Goal: Find specific page/section: Find specific page/section

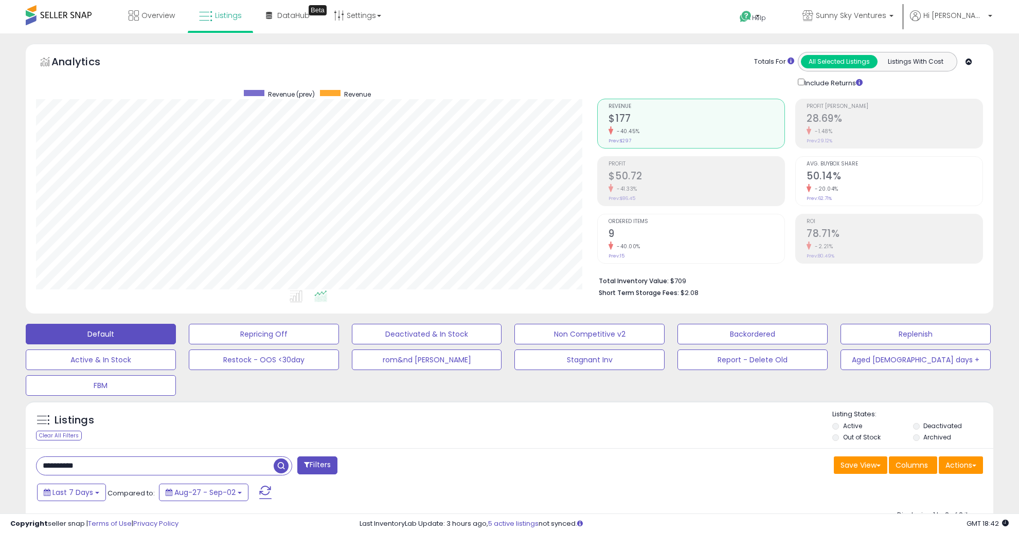
select select "**"
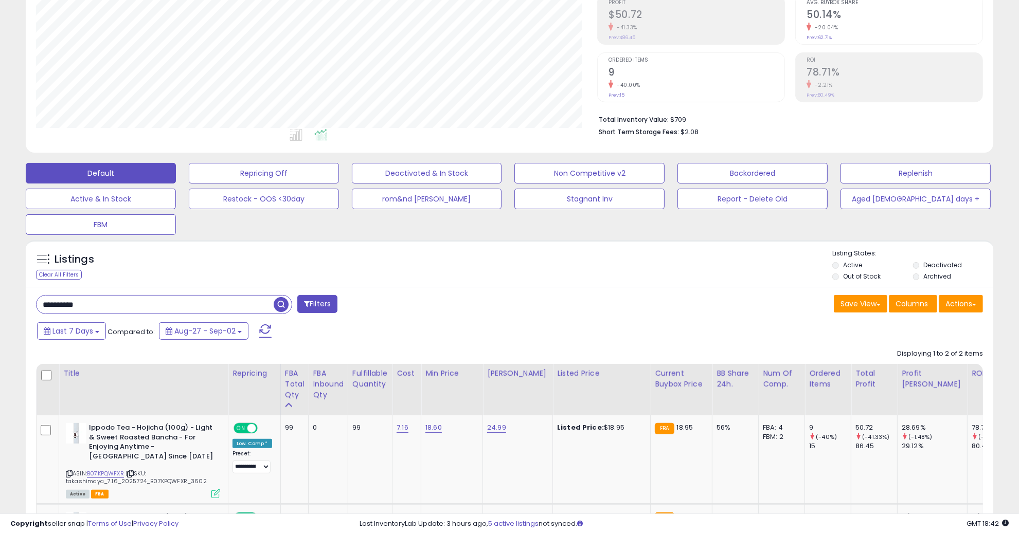
scroll to position [195, 0]
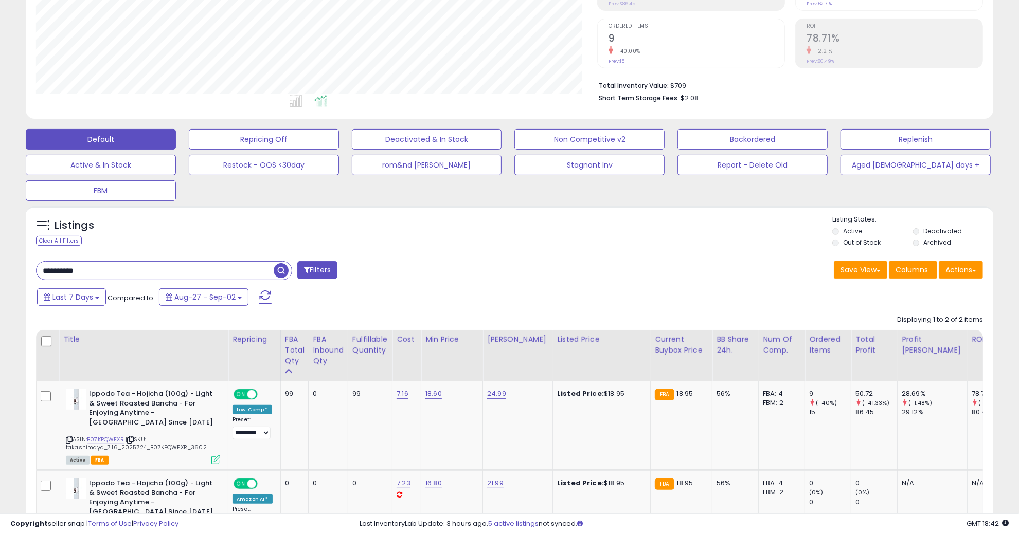
click at [151, 273] on input "**********" at bounding box center [155, 271] width 237 height 18
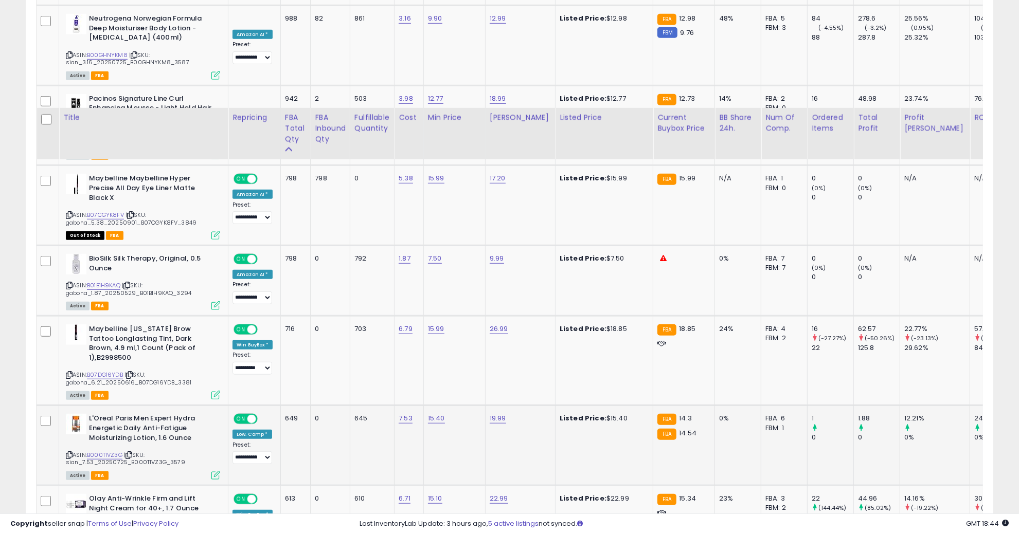
scroll to position [838, 0]
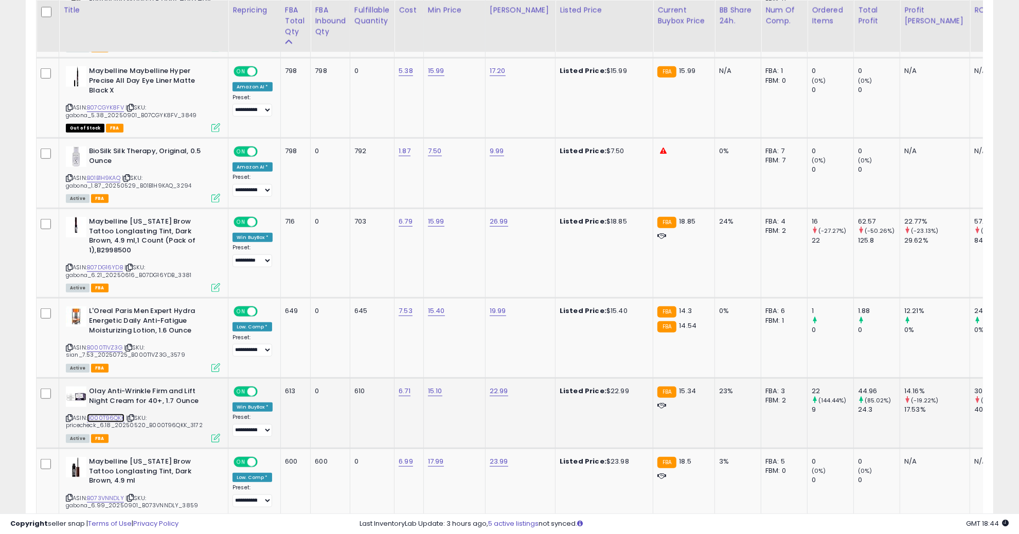
click at [110, 414] on link "B000T96QKK" at bounding box center [106, 418] width 38 height 9
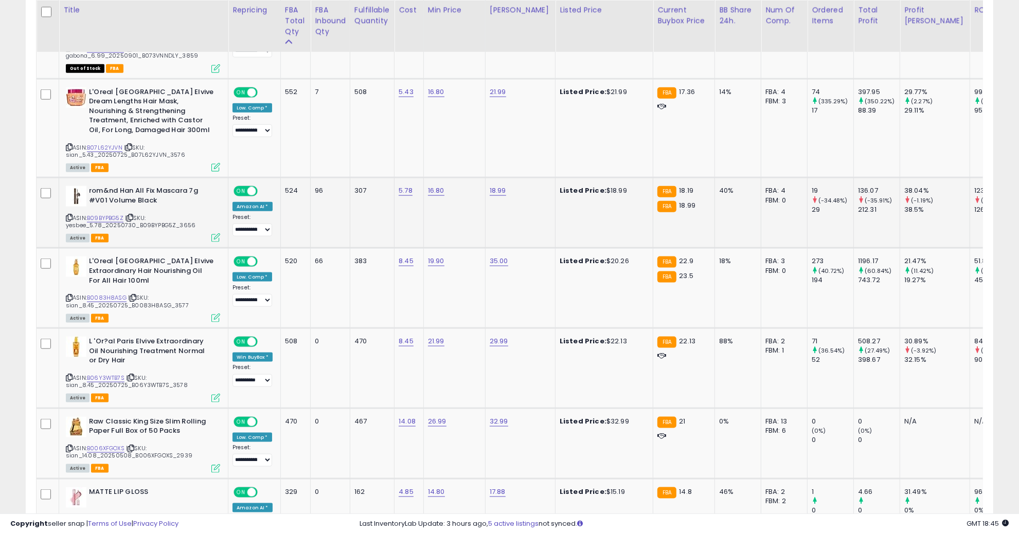
scroll to position [1352, 0]
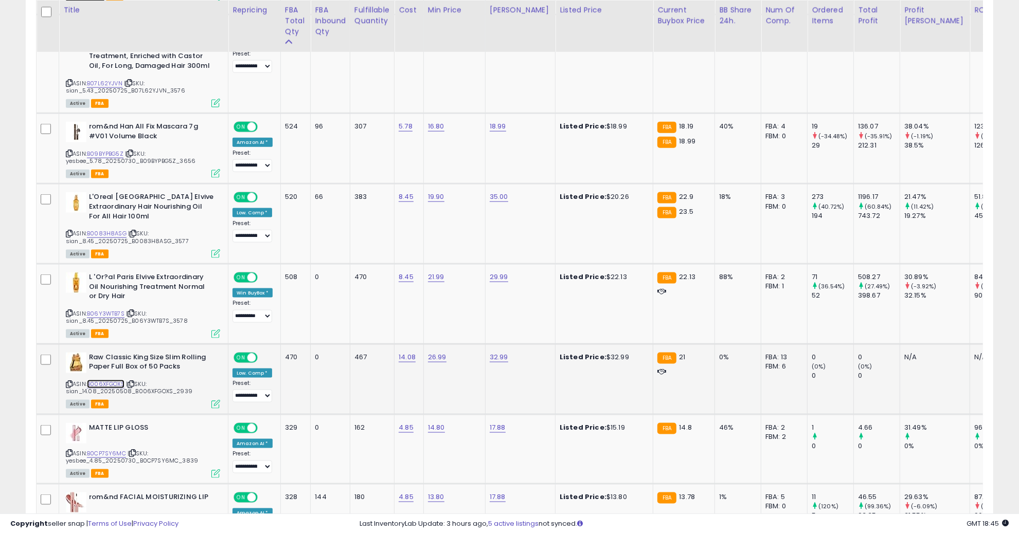
click at [120, 380] on link "B006XFGOXS" at bounding box center [106, 384] width 38 height 9
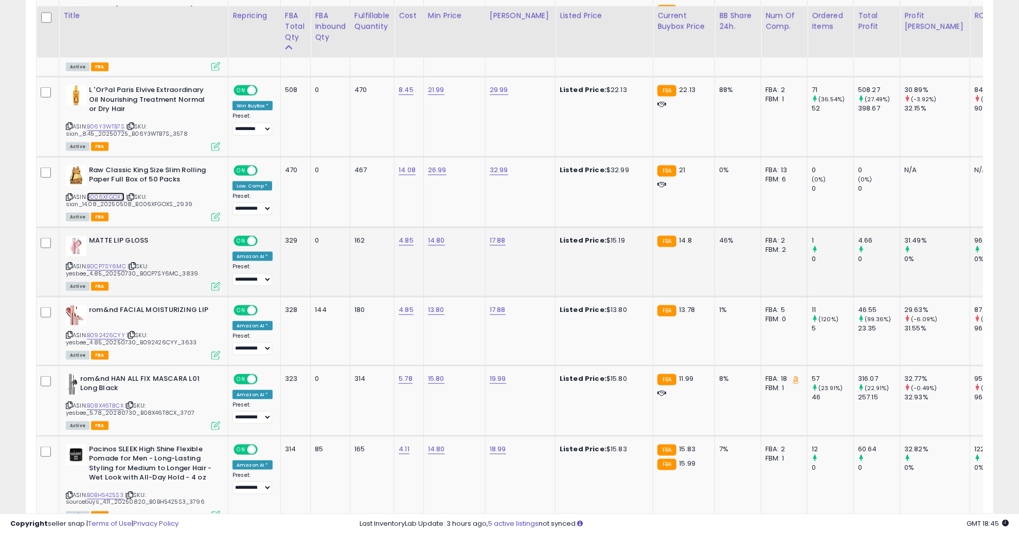
scroll to position [1545, 0]
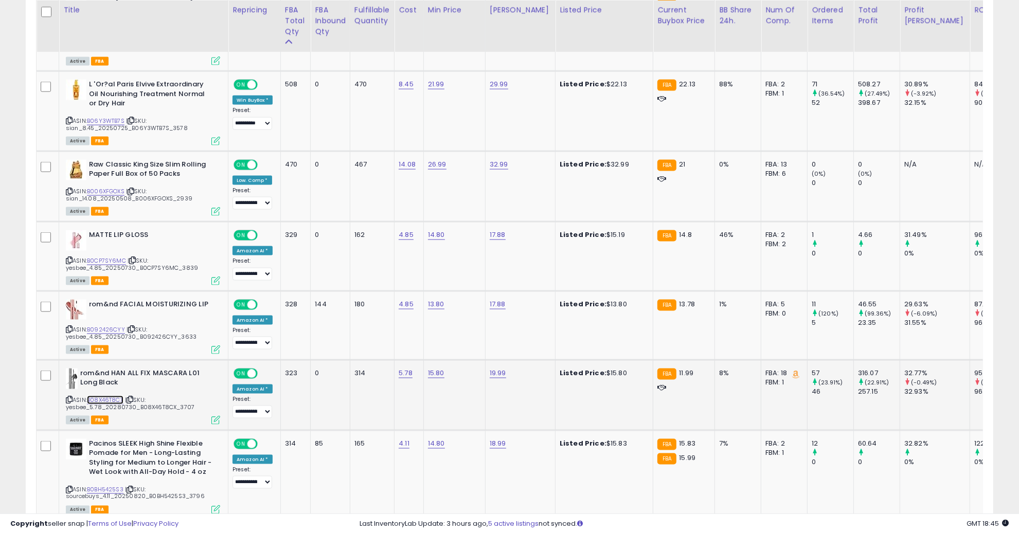
click at [112, 396] on link "B08X46T8CX" at bounding box center [105, 400] width 37 height 9
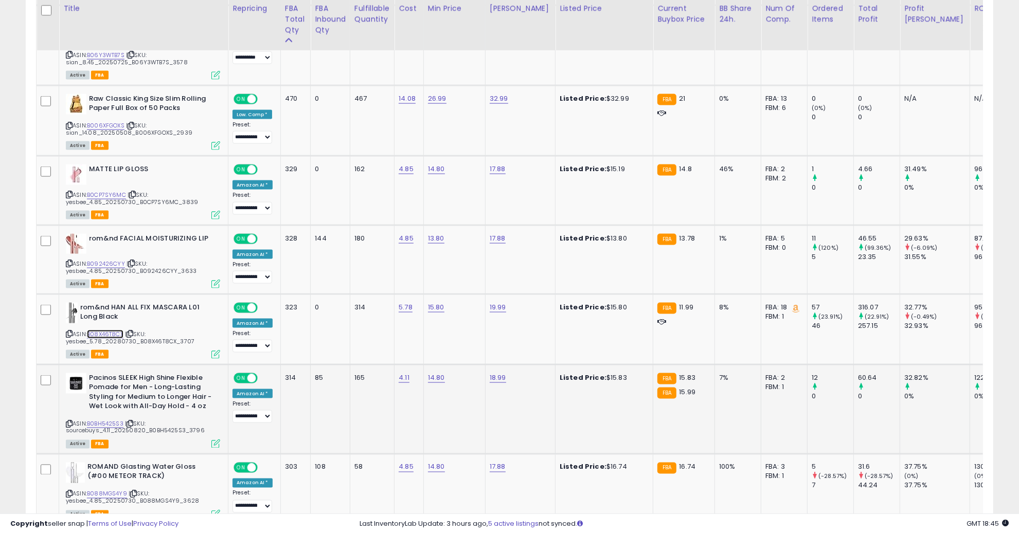
scroll to position [1674, 0]
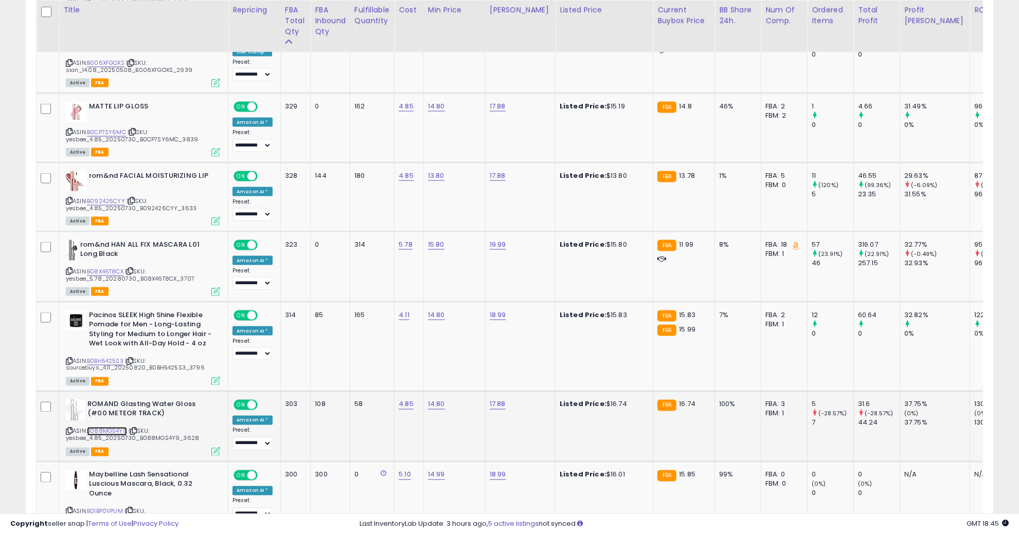
click at [120, 427] on link "B088MGS4Y9" at bounding box center [107, 431] width 40 height 9
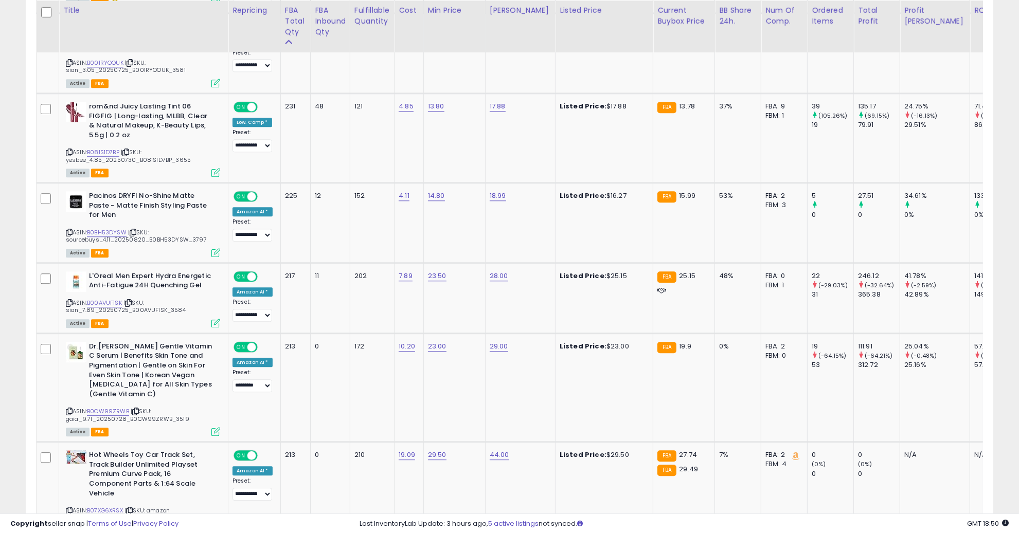
scroll to position [2767, 0]
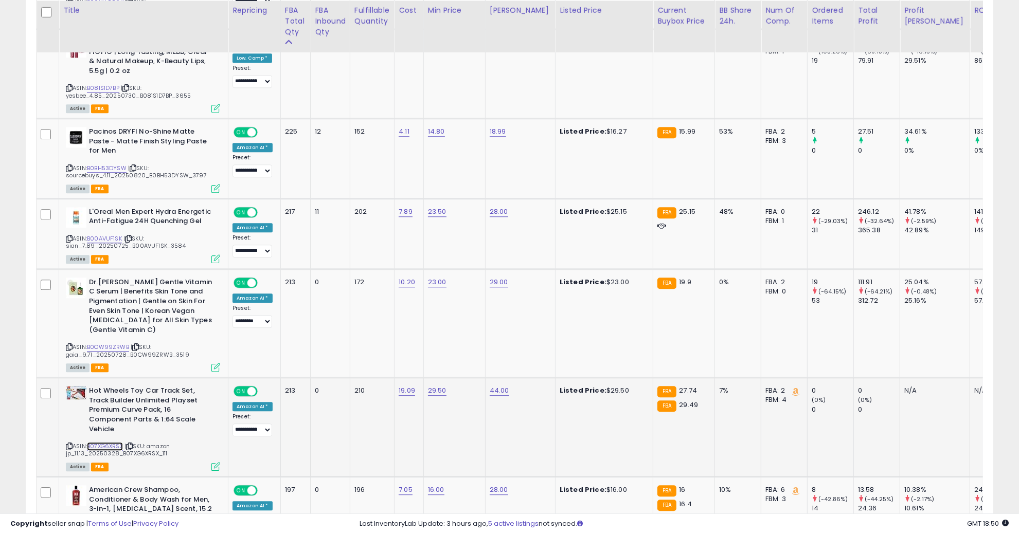
click at [104, 442] on link "B07XG6XRSX" at bounding box center [105, 446] width 36 height 9
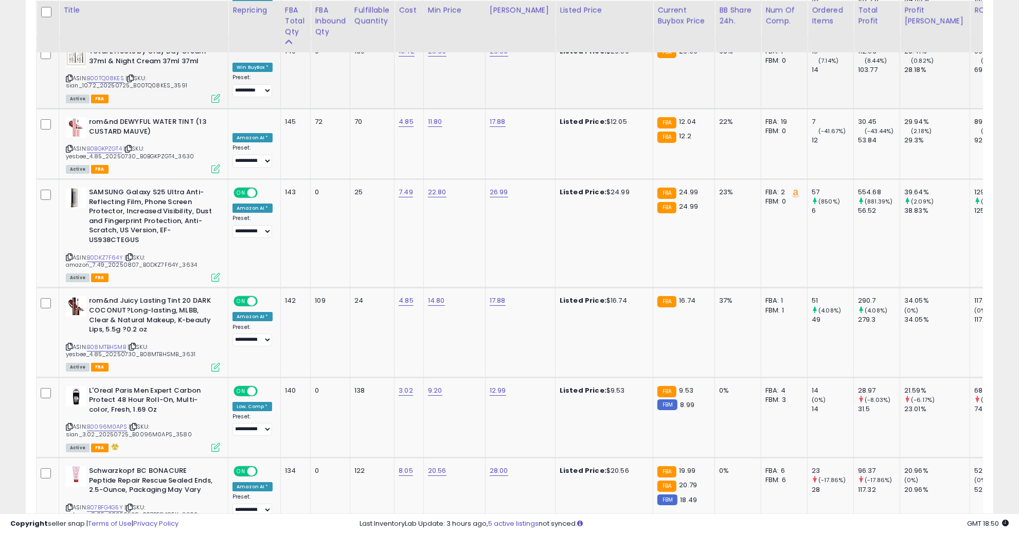
scroll to position [4137, 0]
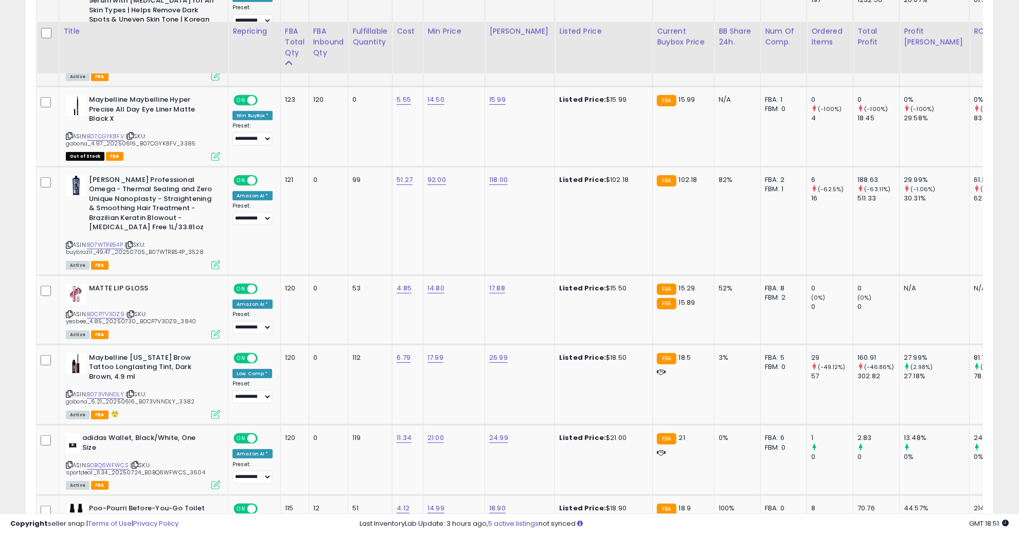
scroll to position [655, 0]
